Goal: Register for event/course

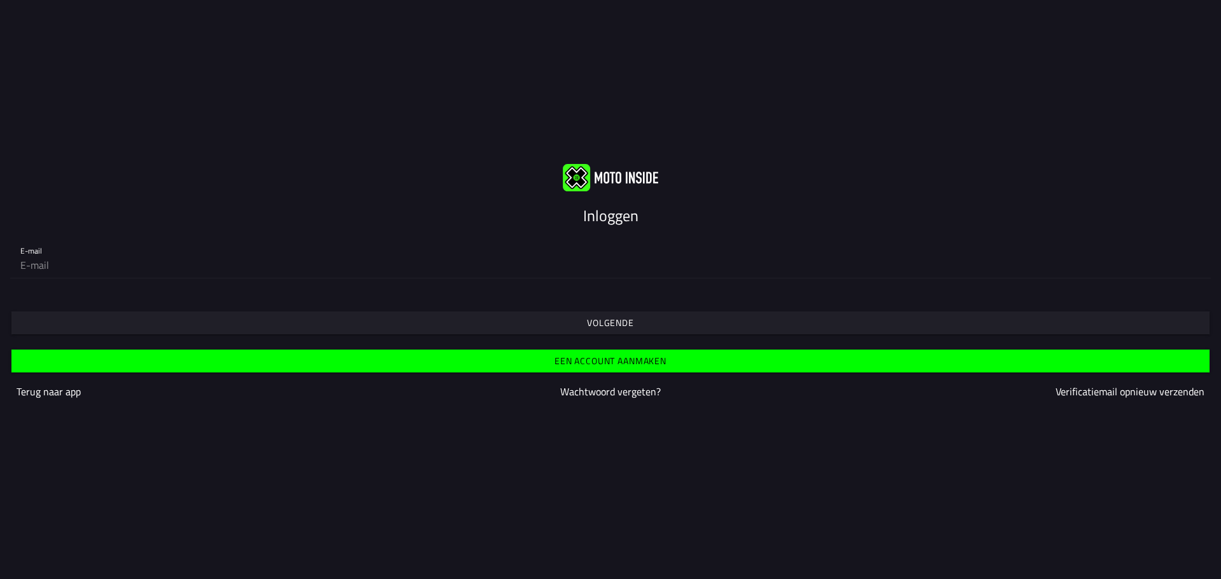
click at [600, 217] on font "Inloggen" at bounding box center [610, 215] width 55 height 23
click at [621, 320] on font "Volgende" at bounding box center [610, 322] width 47 height 13
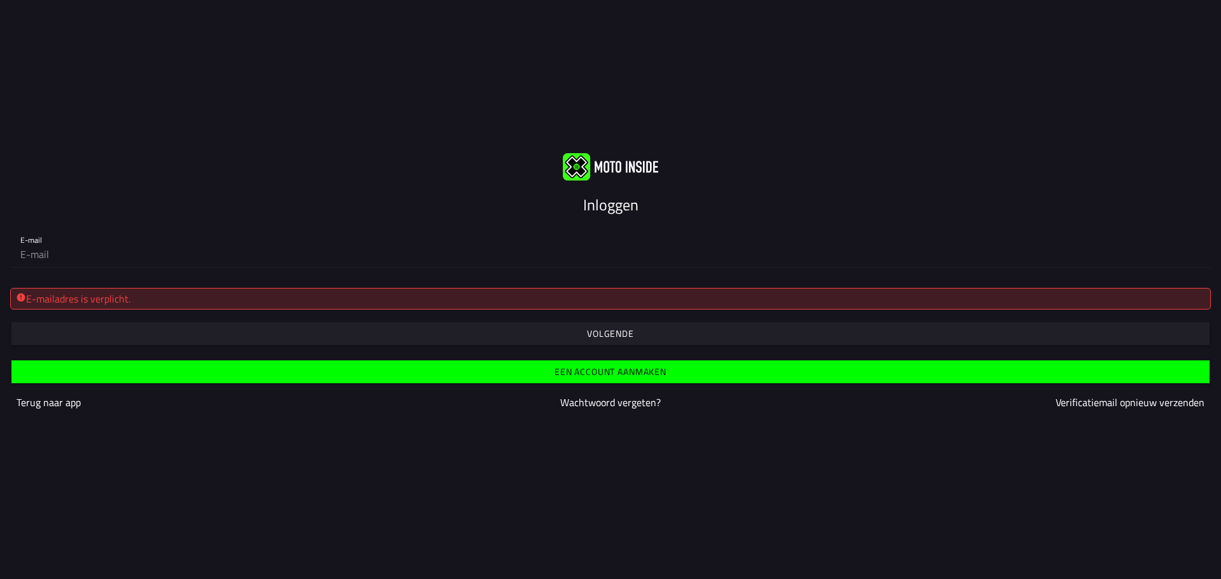
click at [430, 297] on div "E-mailadres is verplicht." at bounding box center [610, 298] width 1189 height 15
click at [45, 261] on input "email" at bounding box center [610, 254] width 1180 height 25
type input "[EMAIL_ADDRESS][DOMAIN_NAME]"
click at [622, 335] on font "Volgende" at bounding box center [610, 333] width 47 height 13
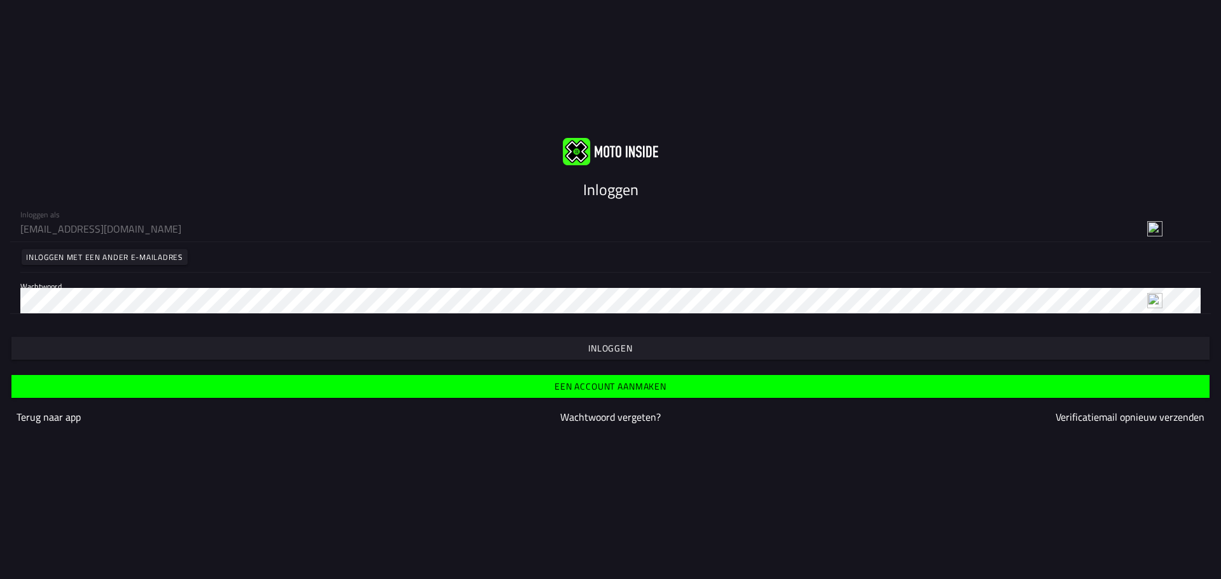
click at [612, 348] on font "Inloggen" at bounding box center [610, 347] width 45 height 13
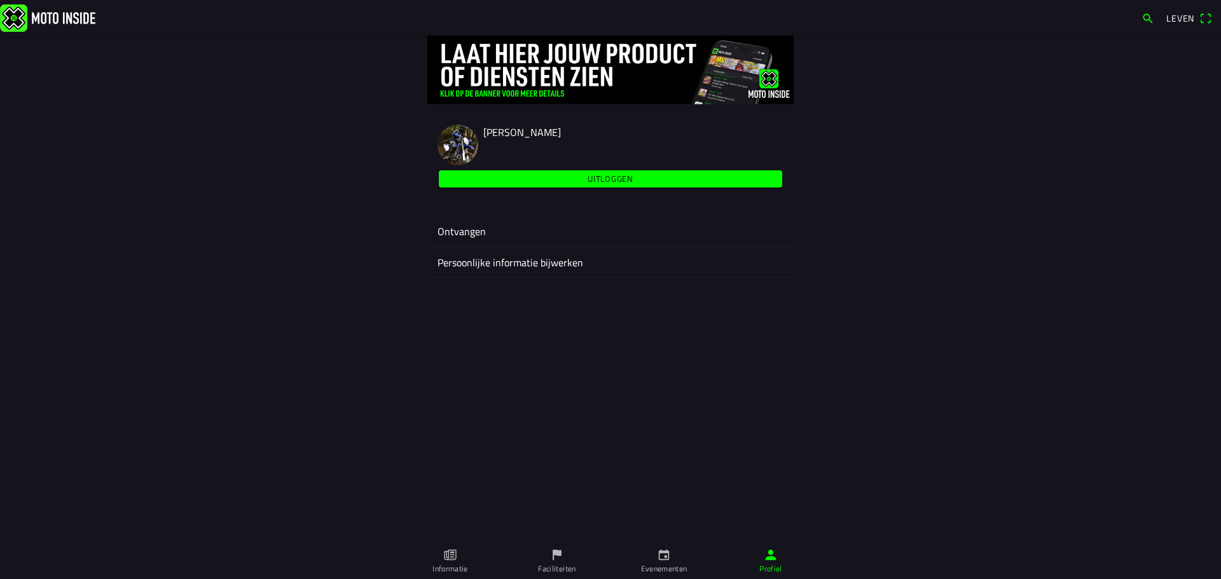
click at [672, 567] on font "Evenementen" at bounding box center [664, 569] width 46 height 12
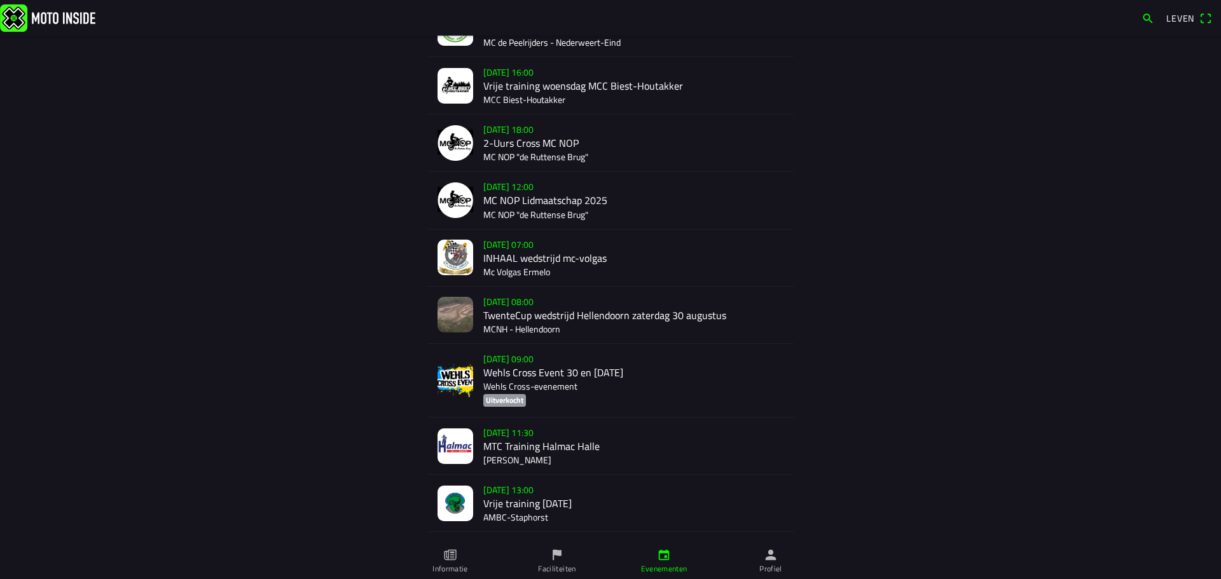
scroll to position [380, 0]
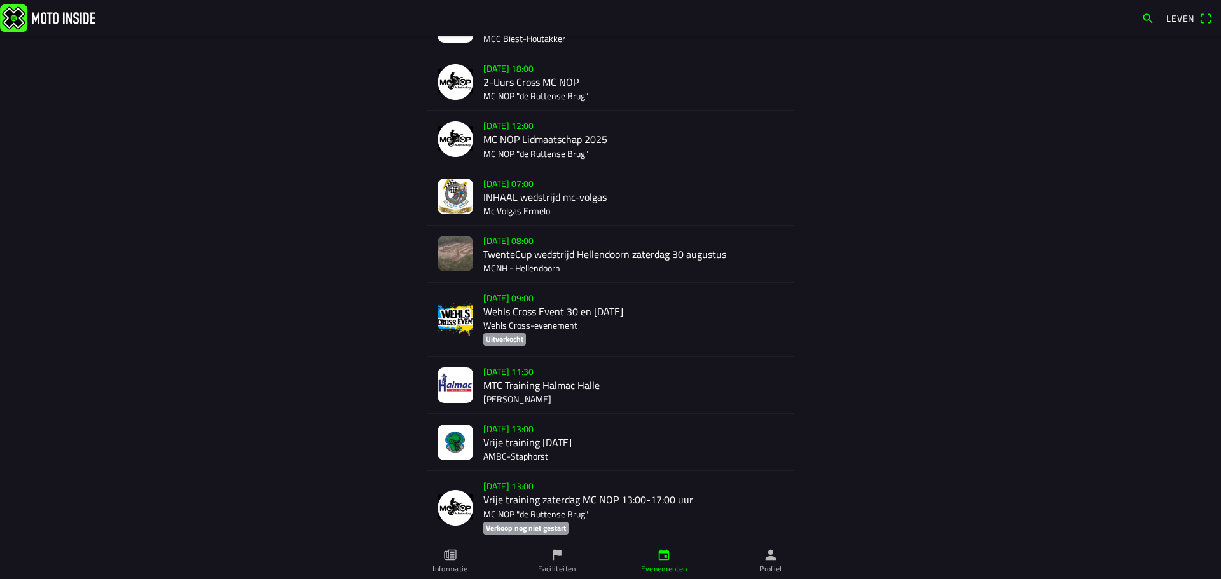
click at [505, 301] on div "[DATE] 09:00 Wehls Cross Event 30 en [DATE] Wehls Cross-evenement Uitverkocht" at bounding box center [633, 319] width 300 height 73
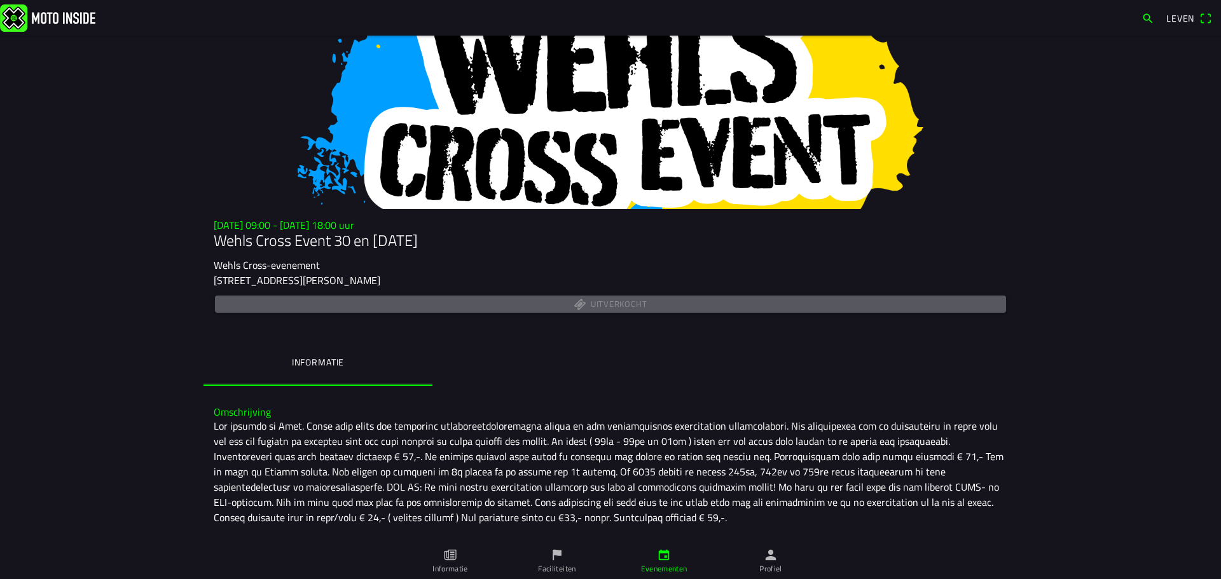
click at [601, 304] on div "Uitverkocht" at bounding box center [611, 304] width 794 height 22
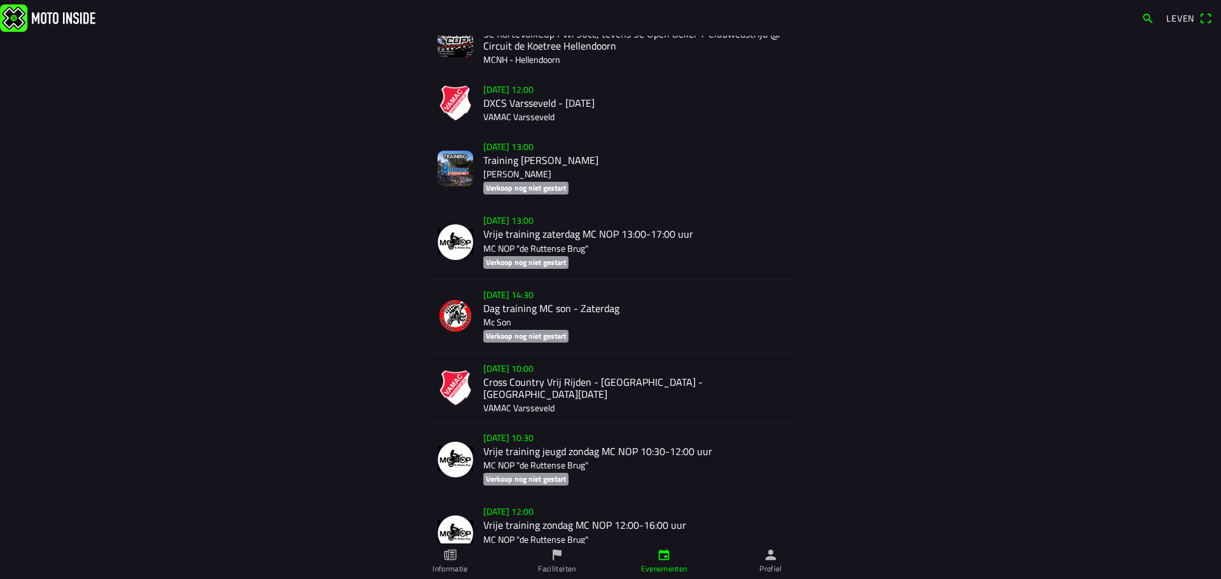
scroll to position [3624, 0]
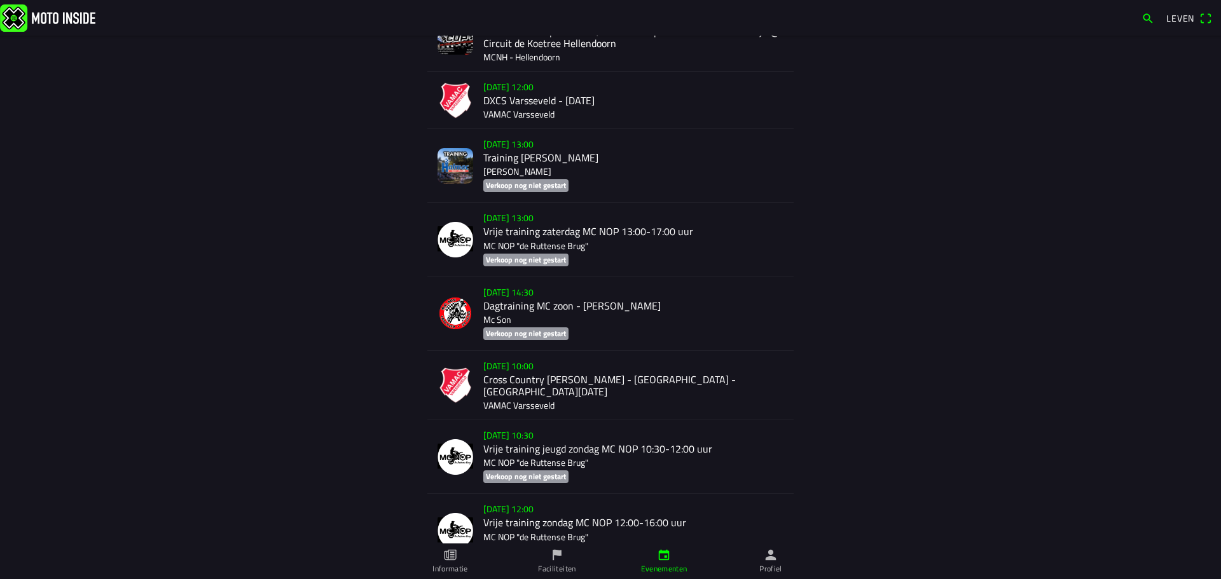
click at [544, 369] on div "[DATE] 10:00 Cross Country [PERSON_NAME] - [GEOGRAPHIC_DATA] - [GEOGRAPHIC_DATA…" at bounding box center [633, 385] width 300 height 69
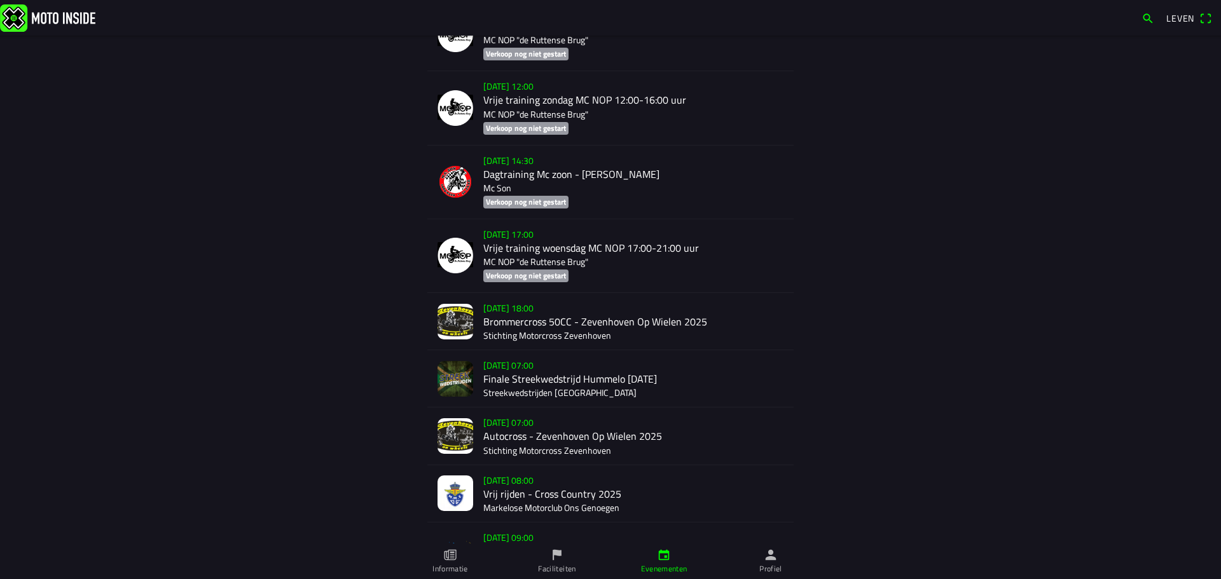
scroll to position [4069, 0]
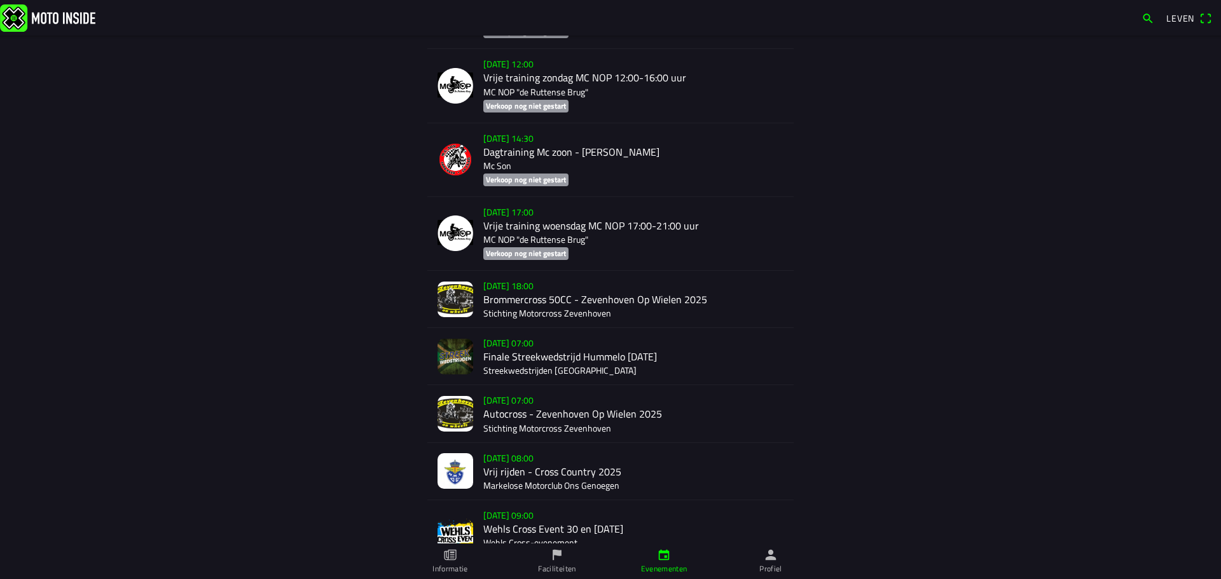
click at [538, 453] on div "[DATE] 08:00 Vrij rijden - Cross Country 2025 Markelose Motorclub Ons Genoegen" at bounding box center [633, 471] width 300 height 57
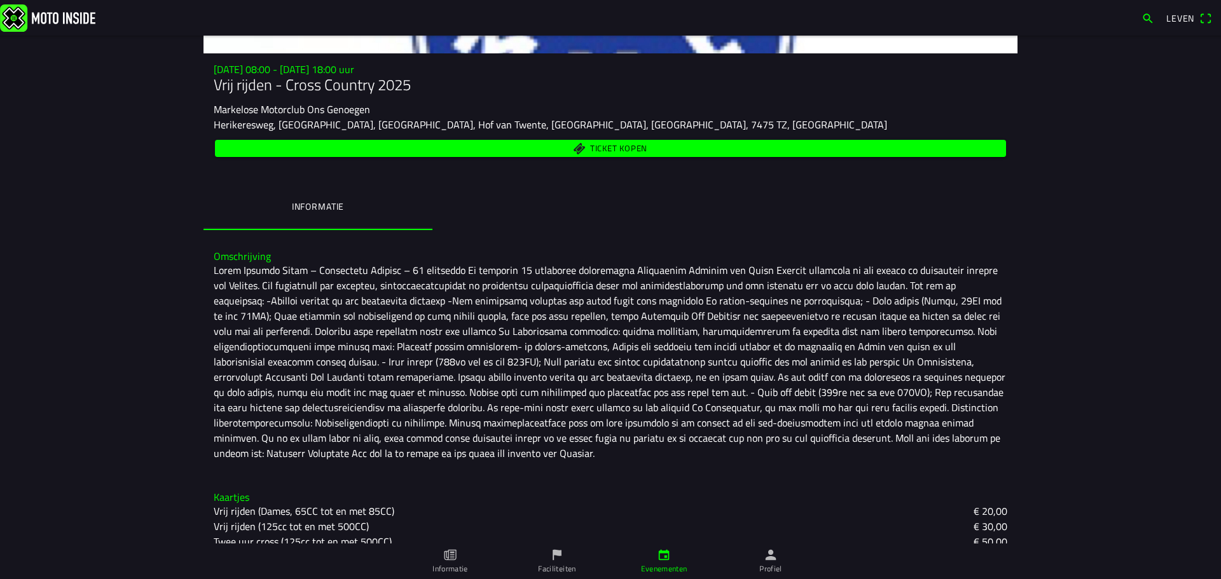
scroll to position [172, 0]
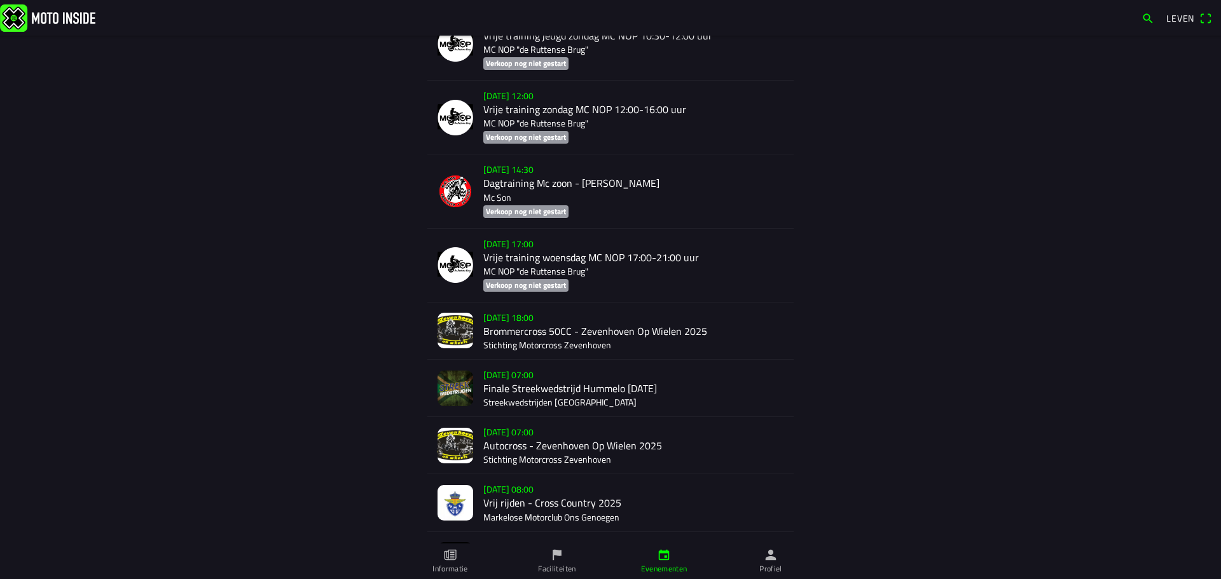
scroll to position [7953, 0]
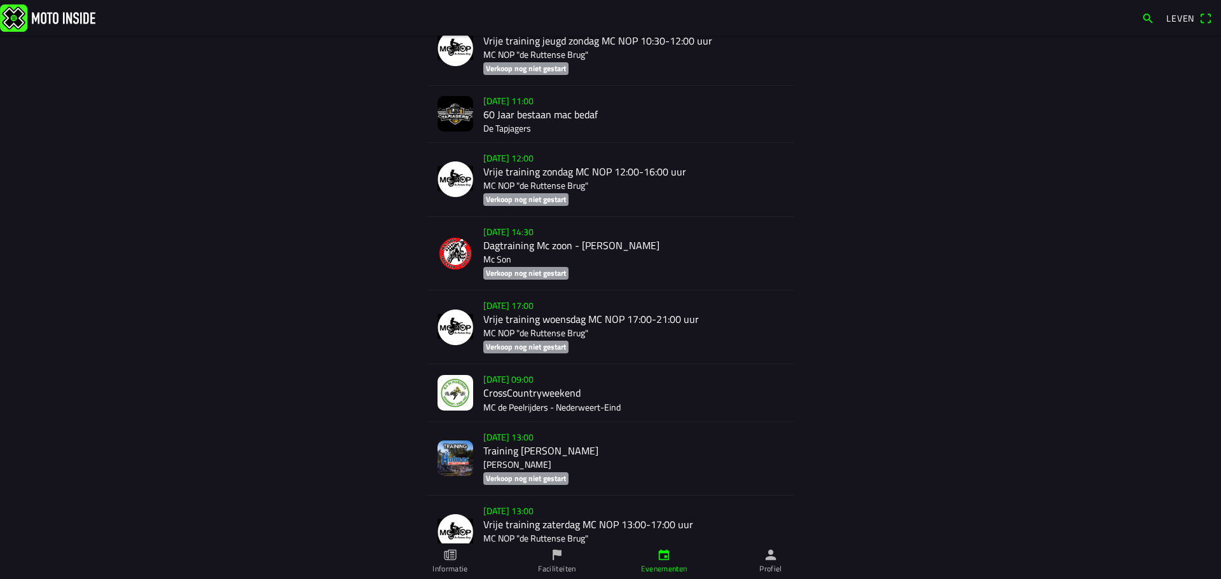
scroll to position [4506, 0]
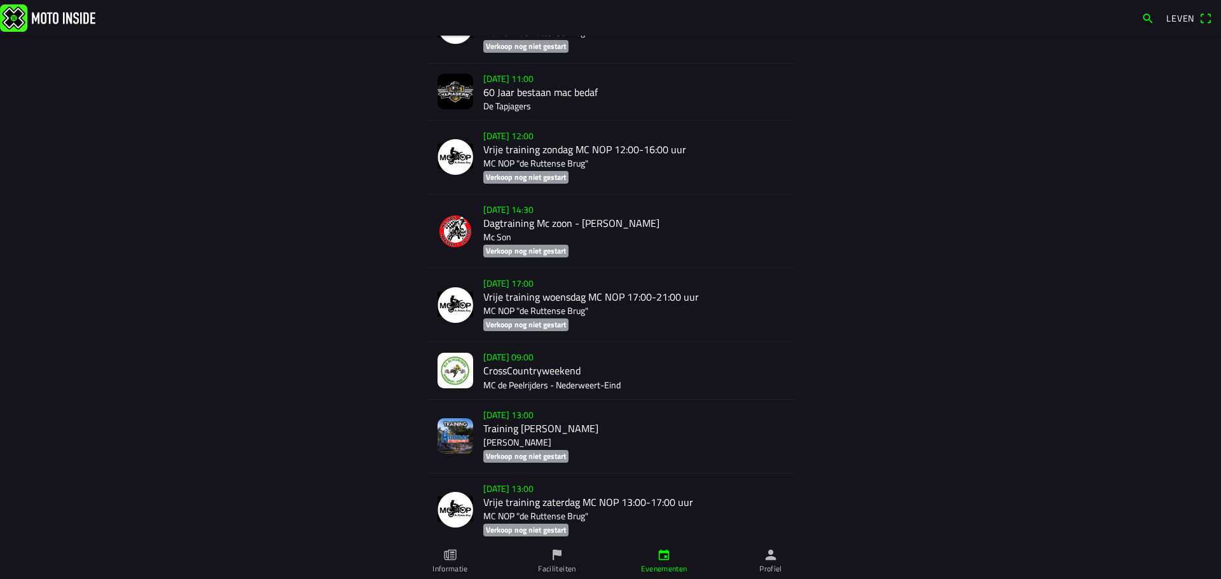
click at [519, 348] on div "za 27 sep. - 09:00 CrossCountryweekend MC de Peelrijders - Nederweert-Eind" at bounding box center [633, 370] width 300 height 57
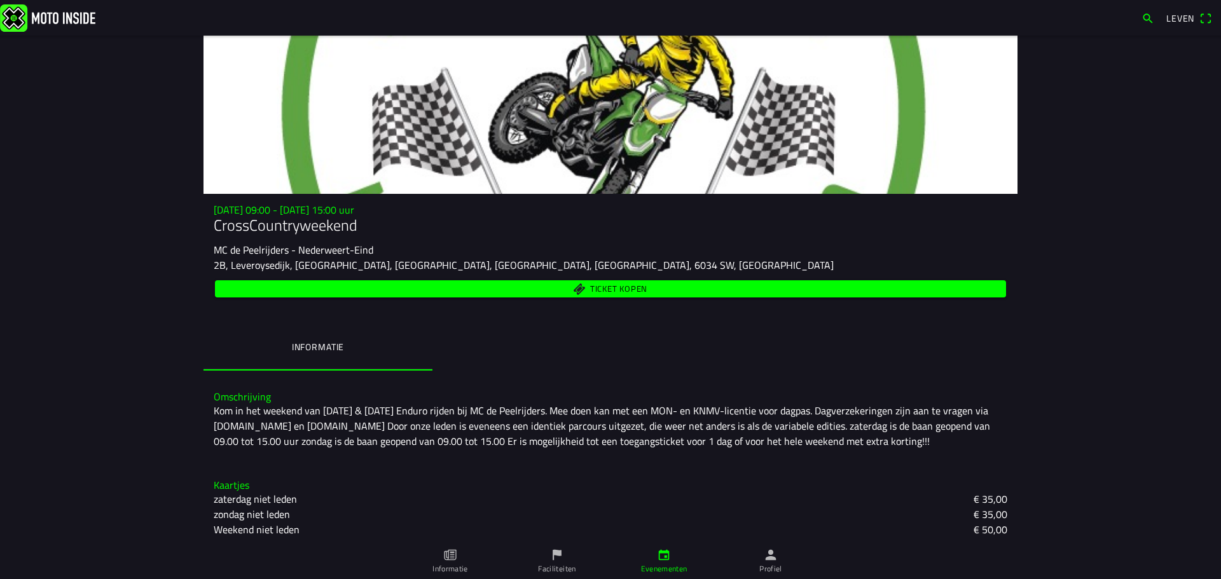
scroll to position [19, 0]
